Goal: Task Accomplishment & Management: Manage account settings

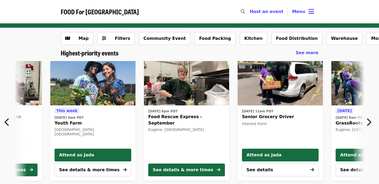
scroll to position [0, 99]
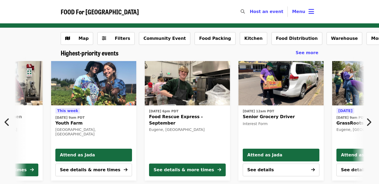
click at [177, 93] on img at bounding box center [187, 83] width 85 height 45
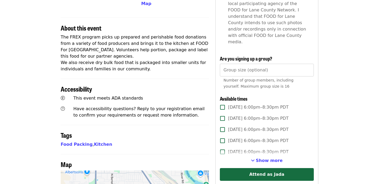
scroll to position [180, 0]
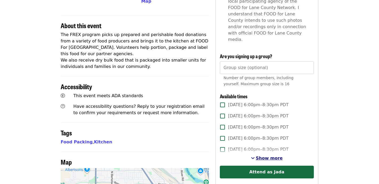
click at [270, 156] on span "Show more" at bounding box center [269, 158] width 27 height 5
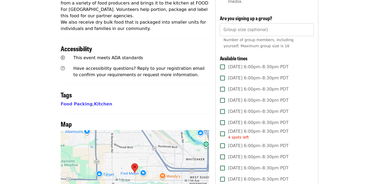
scroll to position [0, 0]
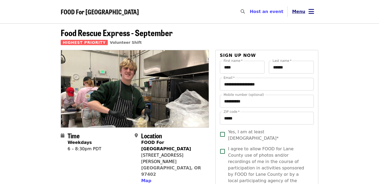
click at [311, 13] on icon "bars icon" at bounding box center [311, 12] width 6 height 8
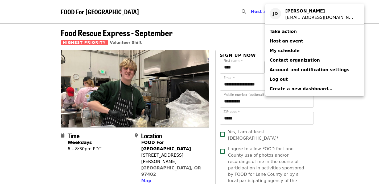
click at [289, 50] on span "My schedule" at bounding box center [285, 50] width 30 height 5
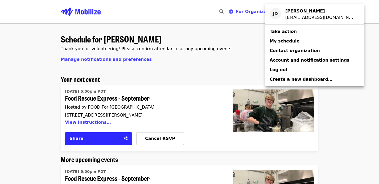
click at [193, 81] on div "Account menu" at bounding box center [189, 92] width 379 height 184
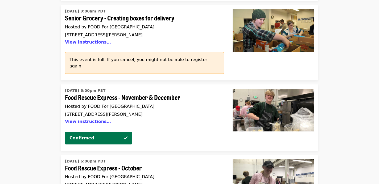
scroll to position [904, 0]
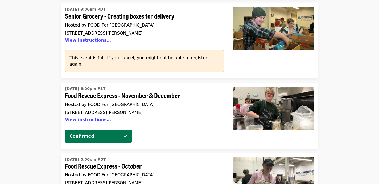
click at [128, 92] on span "Food Rescue Express - November & December" at bounding box center [142, 96] width 155 height 8
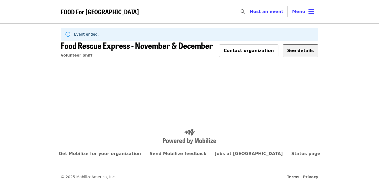
click at [318, 46] on button "See details" at bounding box center [301, 50] width 36 height 13
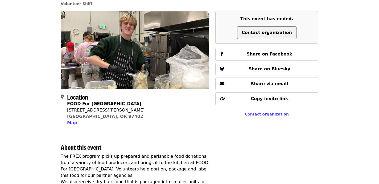
scroll to position [51, 0]
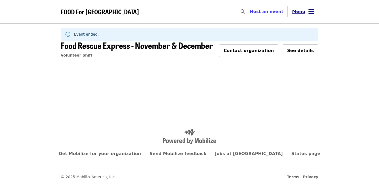
click at [307, 8] on button "Menu" at bounding box center [303, 11] width 31 height 13
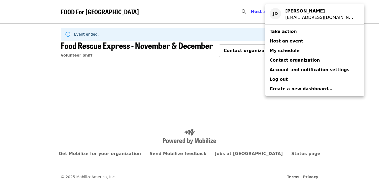
click at [281, 49] on span "My schedule" at bounding box center [285, 50] width 30 height 5
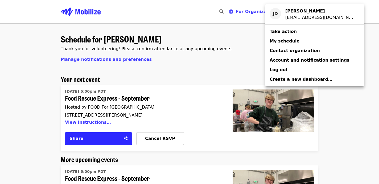
click at [143, 95] on div "Account menu" at bounding box center [189, 92] width 379 height 184
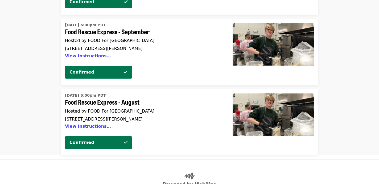
scroll to position [1154, 0]
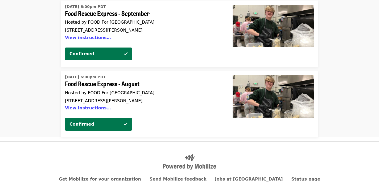
click at [121, 80] on span "Food Rescue Express - August" at bounding box center [142, 84] width 155 height 8
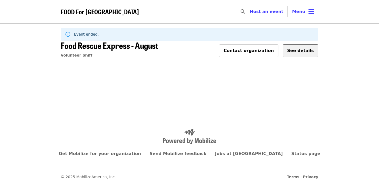
click at [303, 53] on span "See details" at bounding box center [300, 50] width 27 height 5
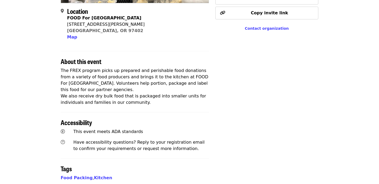
scroll to position [134, 0]
